Goal: Task Accomplishment & Management: Use online tool/utility

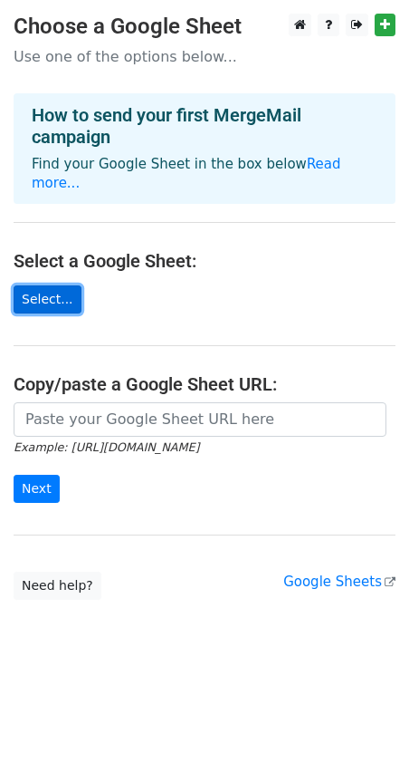
click at [53, 301] on link "Select..." at bounding box center [48, 299] width 68 height 28
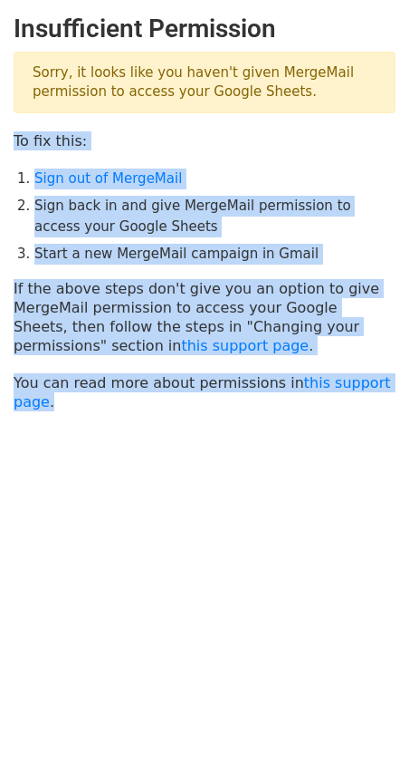
drag, startPoint x: 16, startPoint y: 139, endPoint x: 105, endPoint y: 406, distance: 281.5
click at [105, 406] on main "Insufficient Permission Sorry, it looks like you haven't given MergeMail permis…" at bounding box center [204, 213] width 409 height 398
click at [258, 350] on p "If the above steps don't give you an option to give MergeMail permission to acc…" at bounding box center [205, 317] width 382 height 76
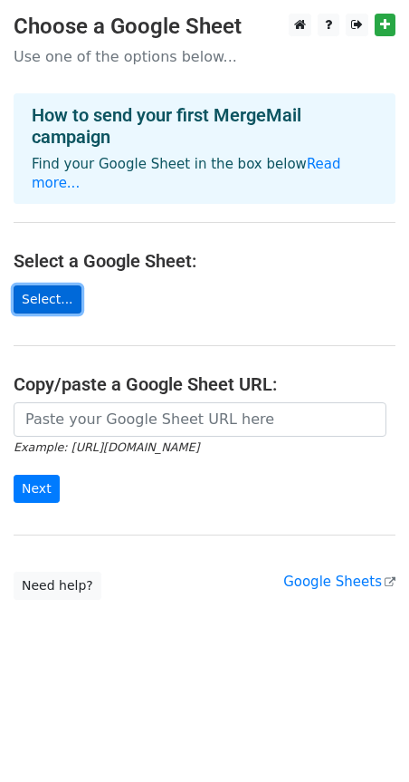
click at [42, 302] on link "Select..." at bounding box center [48, 299] width 68 height 28
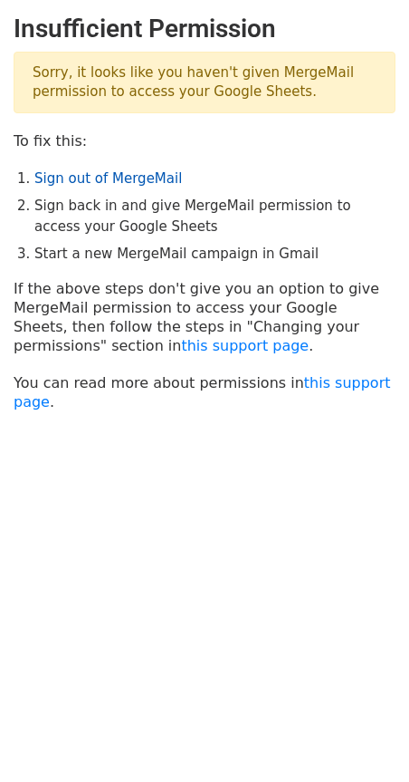
click at [137, 178] on link "Sign out of MergeMail" at bounding box center [108, 178] width 148 height 16
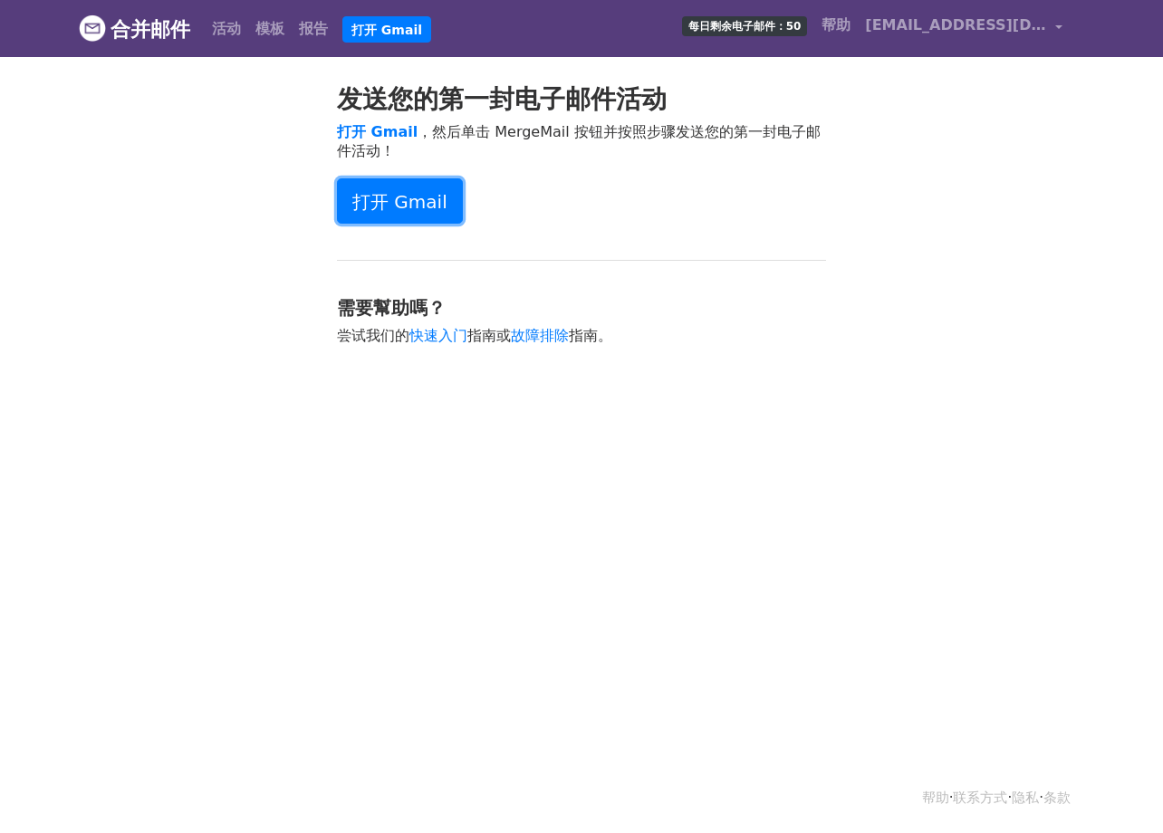
click at [404, 201] on font "打开 Gmail" at bounding box center [399, 202] width 95 height 22
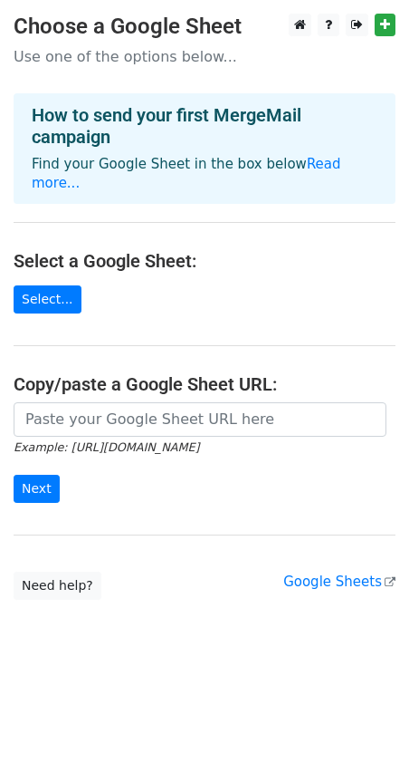
click at [56, 313] on main "Choose a Google Sheet Use one of the options below... How to send your first Me…" at bounding box center [204, 307] width 409 height 586
click at [47, 301] on link "Select..." at bounding box center [48, 299] width 68 height 28
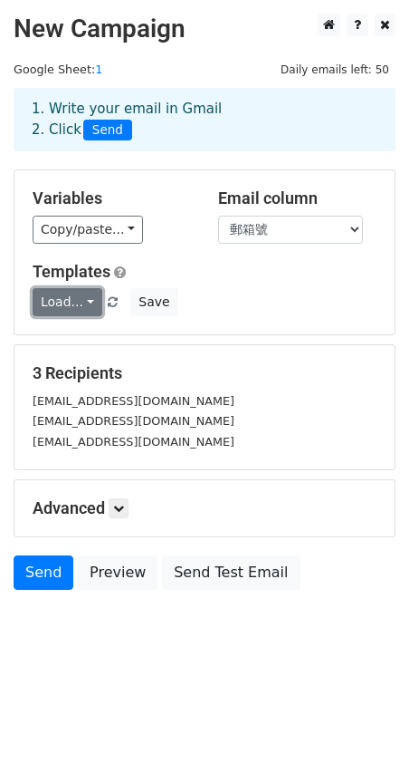
click at [83, 301] on link "Load..." at bounding box center [68, 302] width 70 height 28
click at [121, 509] on icon at bounding box center [118, 508] width 11 height 11
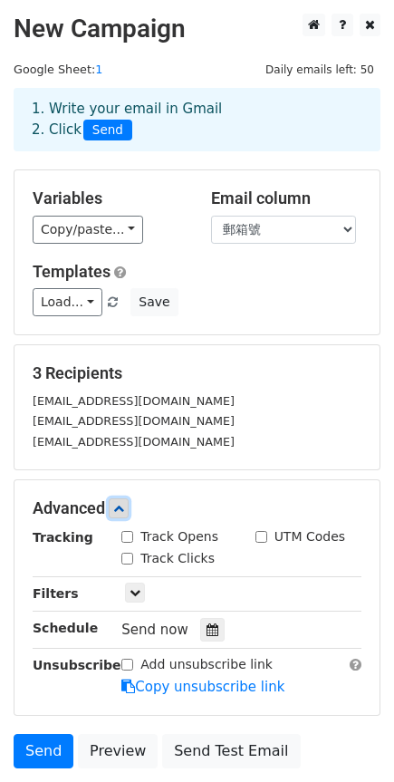
scroll to position [91, 0]
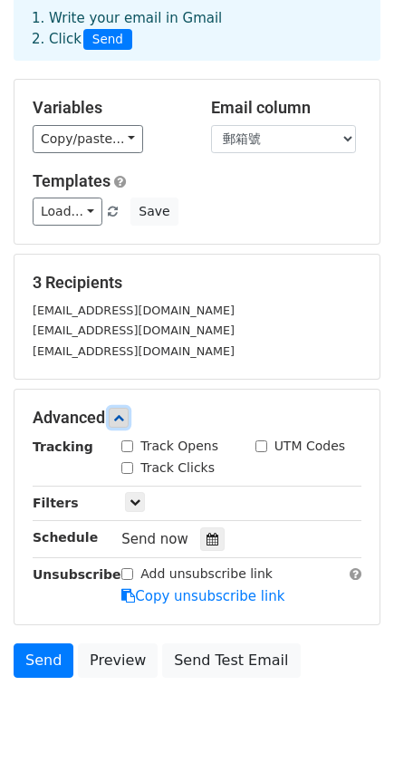
click at [118, 419] on icon at bounding box center [118, 417] width 11 height 11
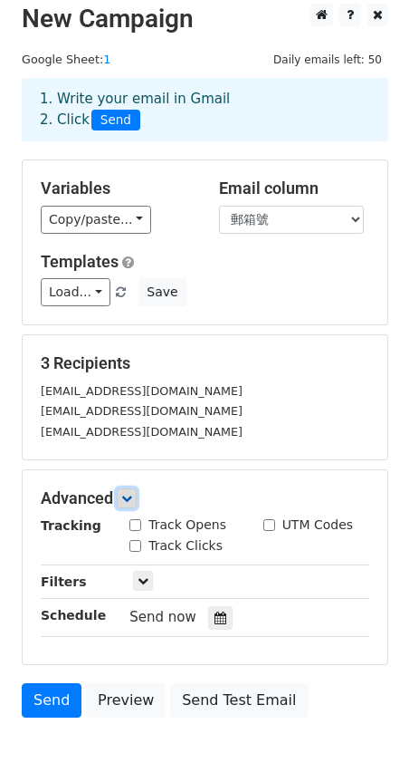
scroll to position [0, 0]
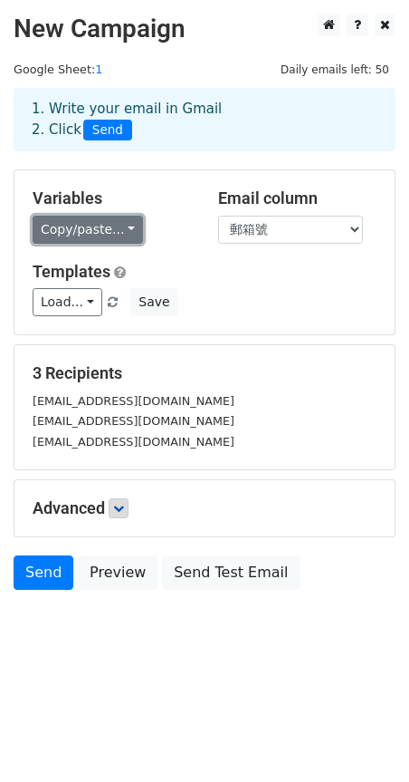
click at [119, 235] on link "Copy/paste..." at bounding box center [88, 230] width 110 height 28
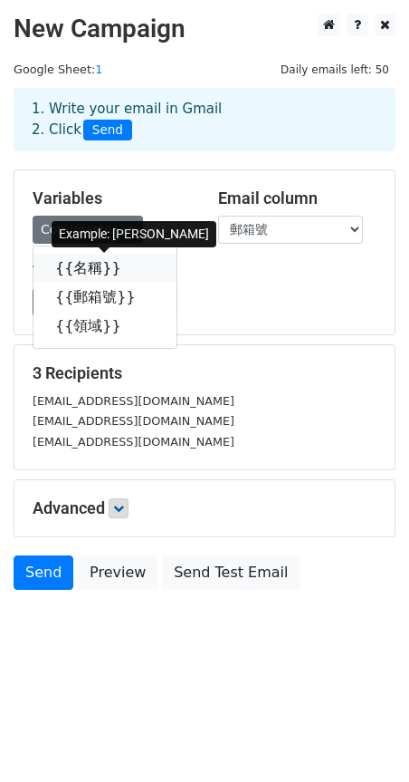
click at [87, 274] on link "{{名稱}}" at bounding box center [105, 268] width 143 height 29
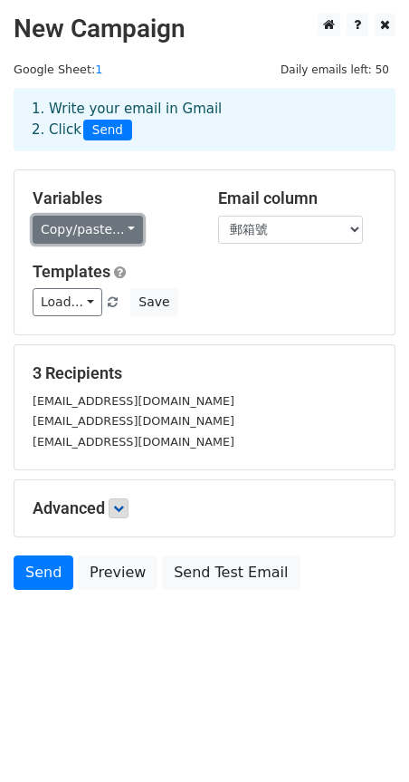
click at [85, 235] on link "Copy/paste..." at bounding box center [88, 230] width 110 height 28
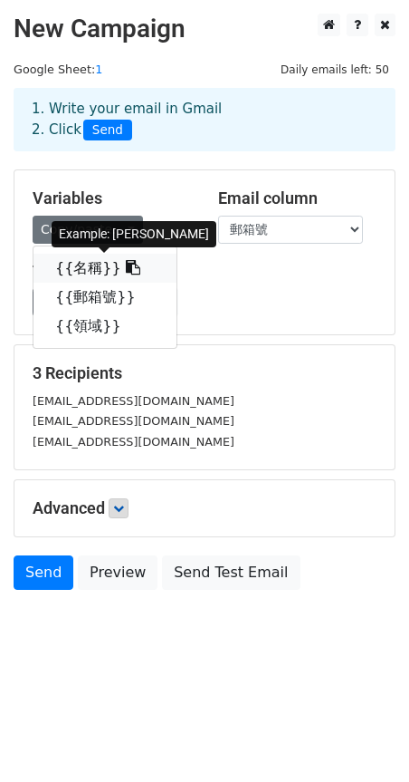
click at [126, 268] on icon at bounding box center [133, 267] width 14 height 14
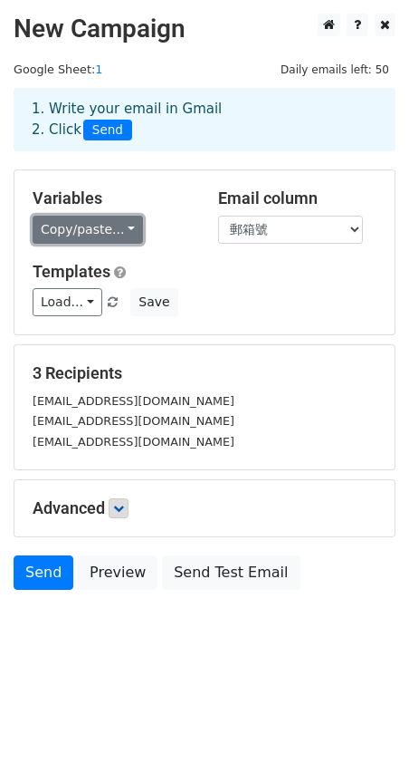
click at [95, 233] on link "Copy/paste..." at bounding box center [88, 230] width 110 height 28
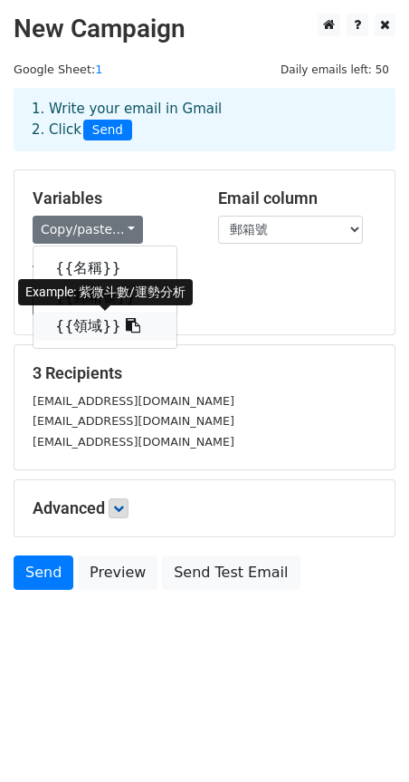
click at [86, 325] on link "{{領域}}" at bounding box center [105, 326] width 143 height 29
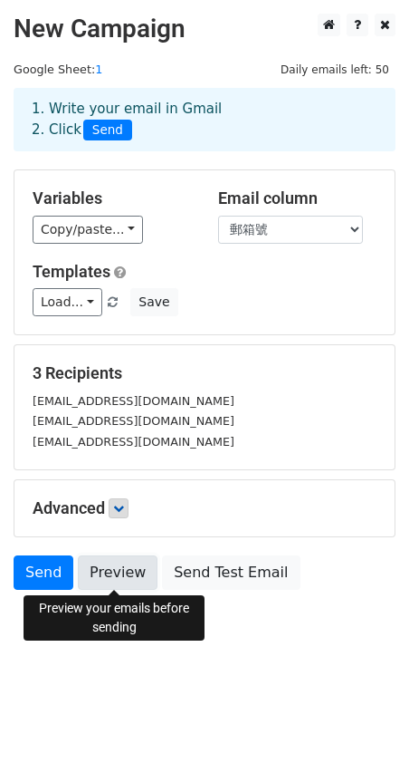
click at [116, 581] on link "Preview" at bounding box center [118, 572] width 80 height 34
click at [120, 579] on link "Preview" at bounding box center [118, 572] width 80 height 34
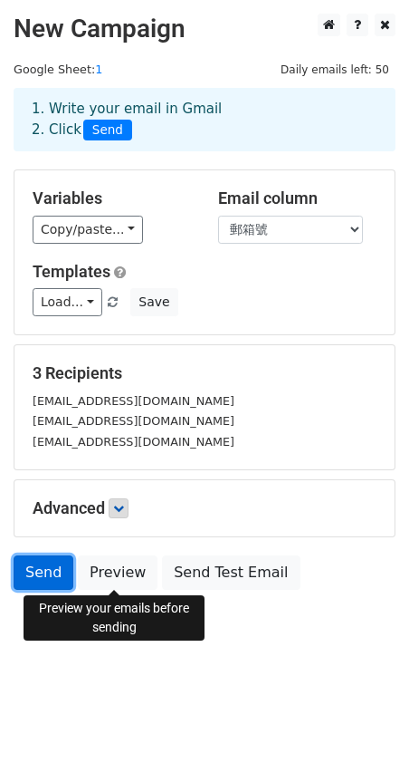
click at [43, 574] on link "Send" at bounding box center [44, 572] width 60 height 34
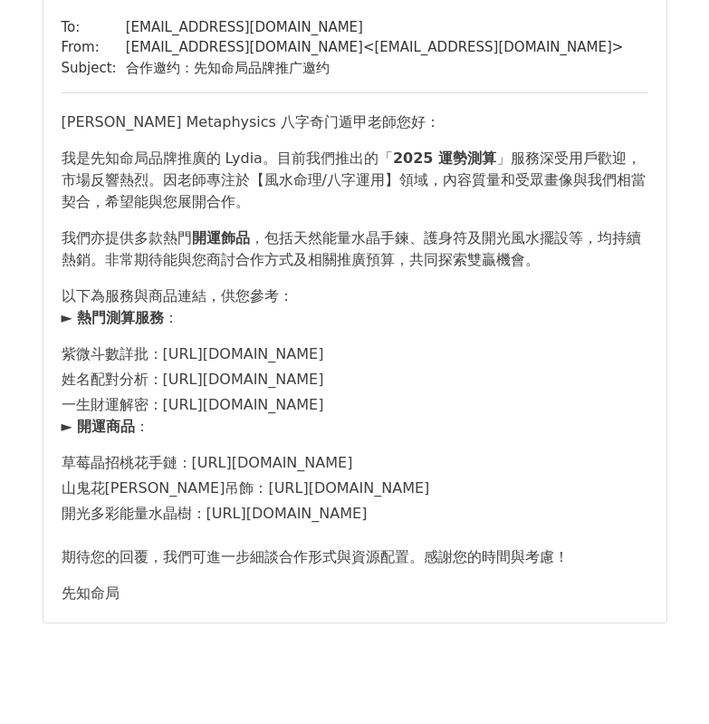
scroll to position [1540, 0]
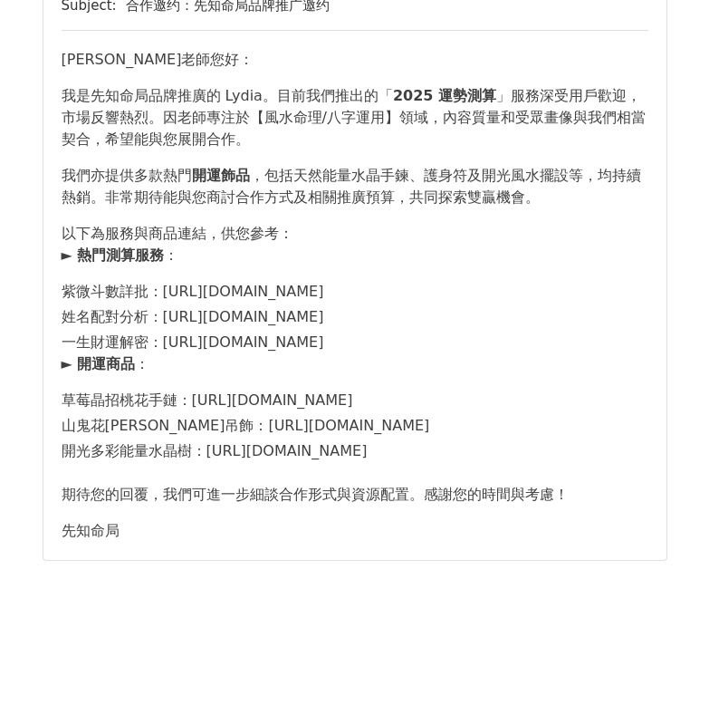
scroll to position [1875, 0]
